Goal: Navigation & Orientation: Find specific page/section

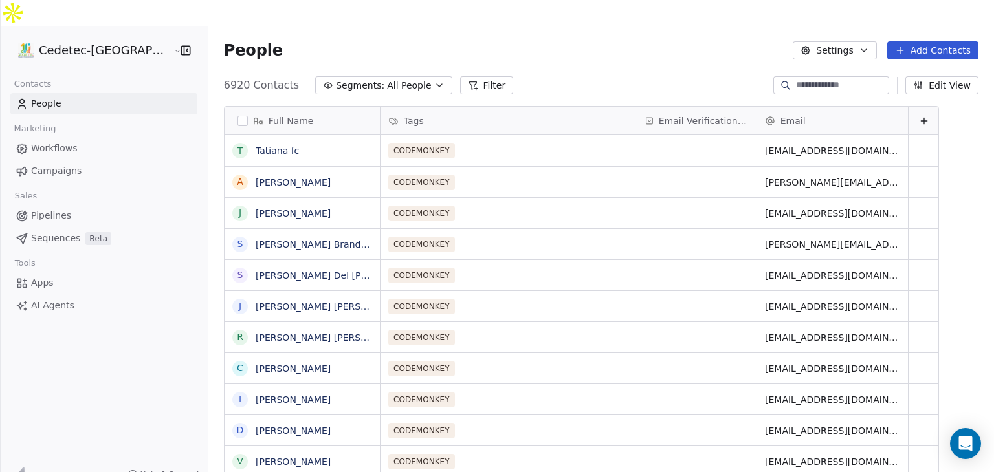
scroll to position [405, 809]
click at [52, 164] on span "Campaigns" at bounding box center [56, 171] width 50 height 14
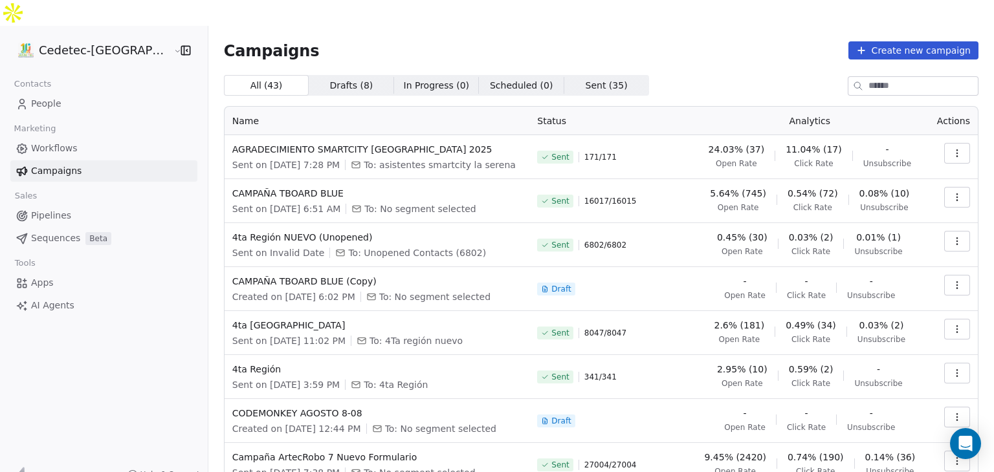
click at [36, 97] on span "People" at bounding box center [46, 104] width 30 height 14
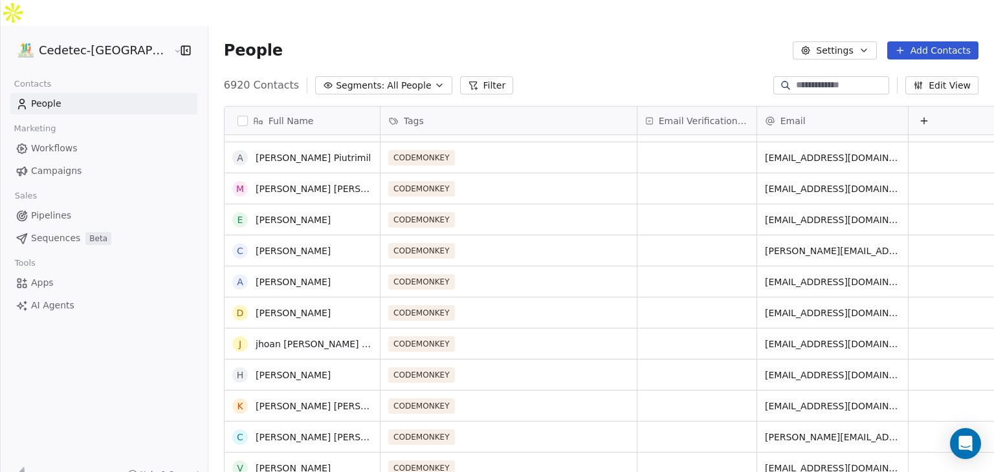
scroll to position [712, 0]
